Goal: Navigation & Orientation: Understand site structure

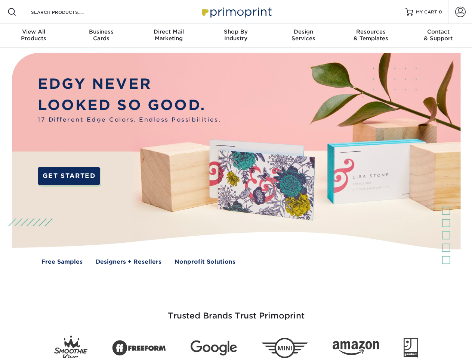
click at [236, 179] on img at bounding box center [235, 164] width 467 height 233
click at [12, 12] on span at bounding box center [11, 11] width 9 height 9
click at [460, 12] on span at bounding box center [460, 12] width 10 height 10
click at [34, 36] on div "View All Products" at bounding box center [33, 34] width 67 height 13
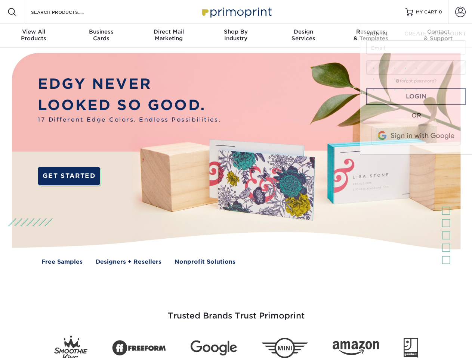
click at [101, 36] on div "Business Cards" at bounding box center [100, 34] width 67 height 13
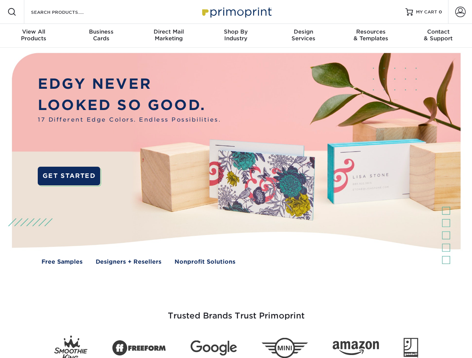
click at [168, 36] on div "Direct Mail Marketing" at bounding box center [168, 34] width 67 height 13
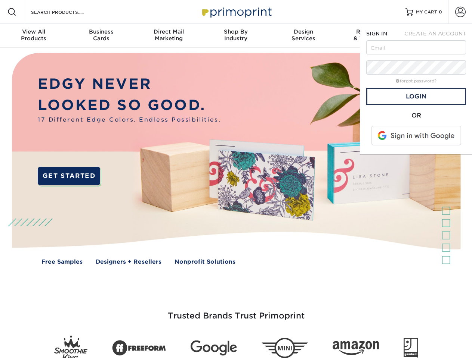
click at [236, 36] on div "Shop By Industry" at bounding box center [235, 34] width 67 height 13
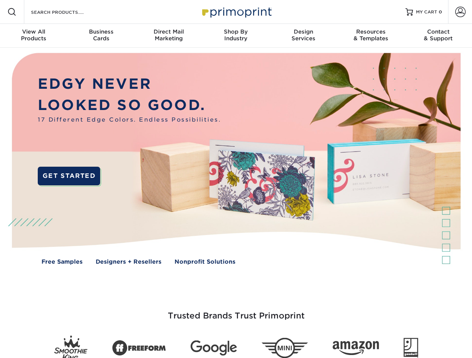
click at [303, 36] on div "Design Services" at bounding box center [303, 34] width 67 height 13
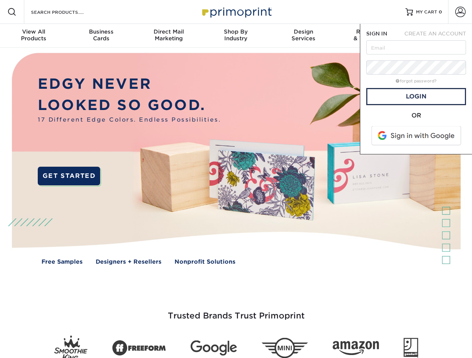
click at [370, 36] on span "SIGN IN" at bounding box center [376, 34] width 21 height 6
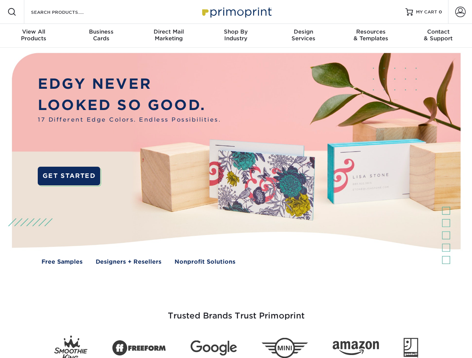
click at [438, 36] on div "Contact & Support" at bounding box center [437, 34] width 67 height 13
